Goal: Information Seeking & Learning: Learn about a topic

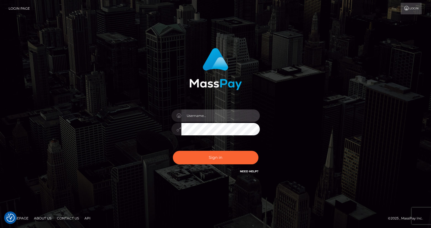
type input "Lou Jacobée"
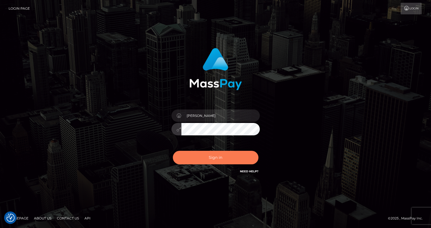
click at [197, 164] on button "Sign in" at bounding box center [216, 158] width 86 height 14
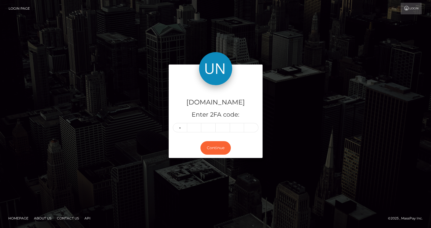
type input "0"
type input "6"
type input "5"
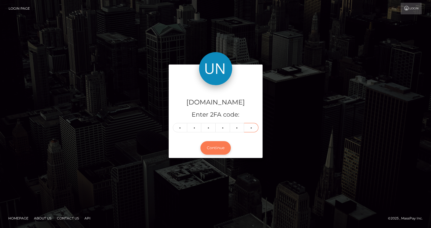
type input "7"
click at [217, 149] on button "Continue" at bounding box center [216, 148] width 30 height 14
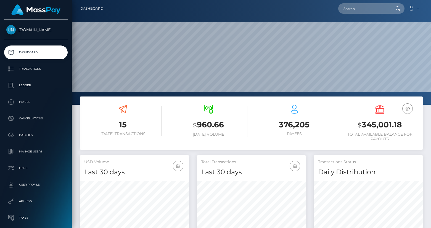
scroll to position [98, 109]
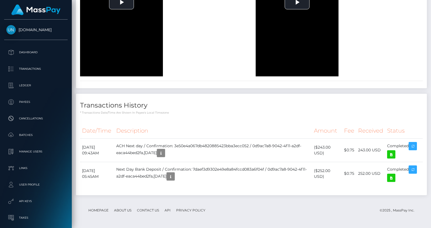
scroll to position [659, 0]
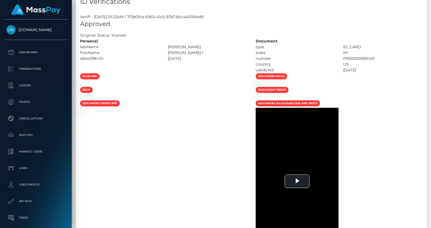
scroll to position [289, 0]
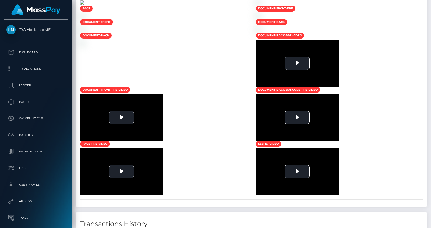
scroll to position [66, 109]
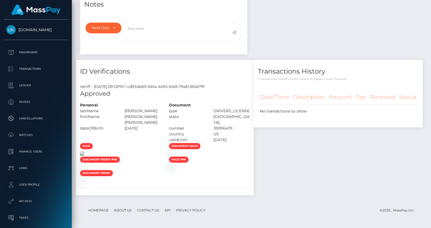
scroll to position [369, 0]
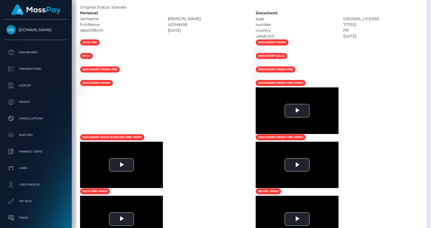
scroll to position [66, 109]
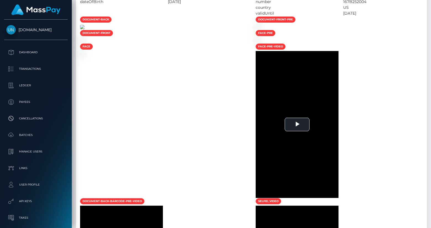
scroll to position [487, 0]
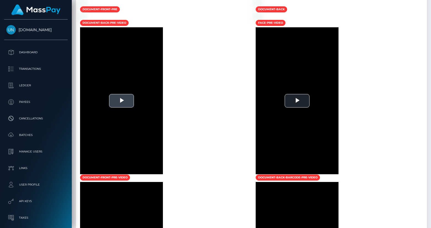
scroll to position [332, 0]
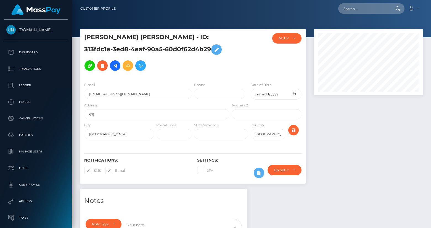
scroll to position [365, 0]
